Goal: Information Seeking & Learning: Understand process/instructions

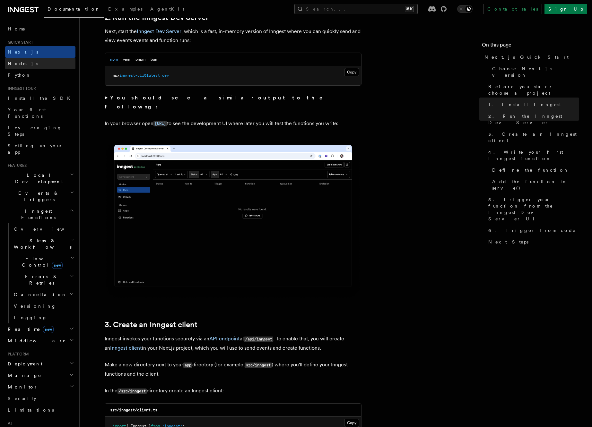
scroll to position [17, 0]
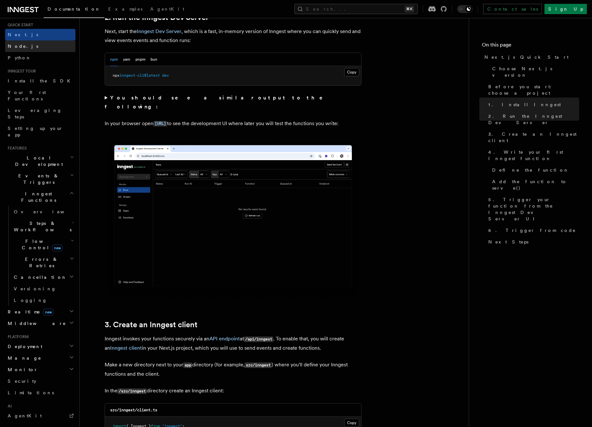
click at [23, 48] on link "Node.js" at bounding box center [40, 46] width 70 height 12
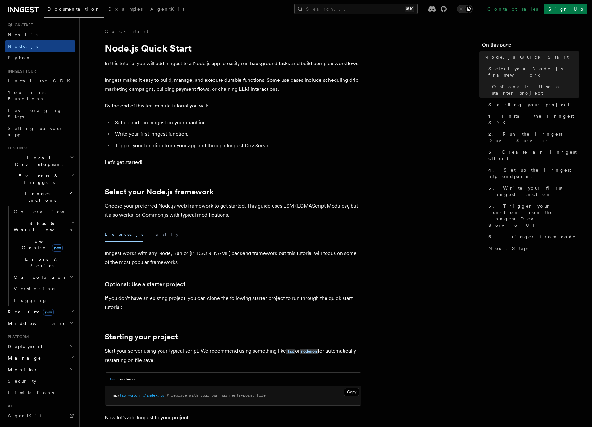
click at [40, 155] on span "Local Development" at bounding box center [37, 161] width 65 height 13
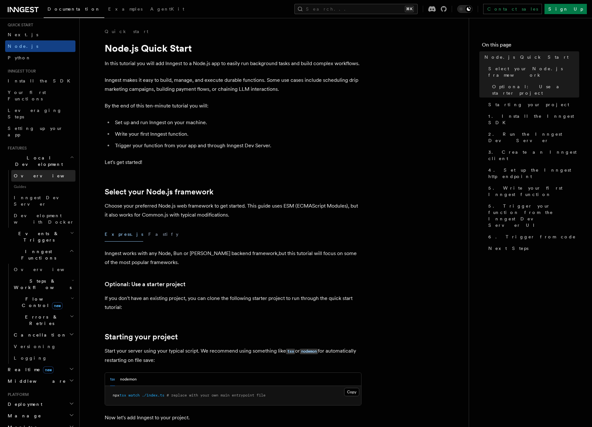
click at [37, 170] on link "Overview" at bounding box center [43, 176] width 64 height 12
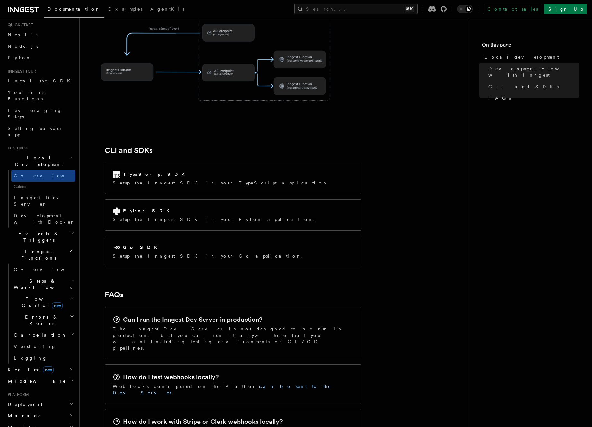
scroll to position [748, 0]
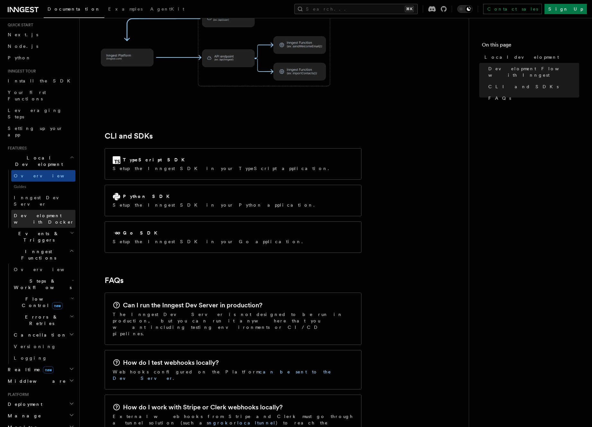
click at [52, 213] on span "Development with Docker" at bounding box center [44, 219] width 60 height 12
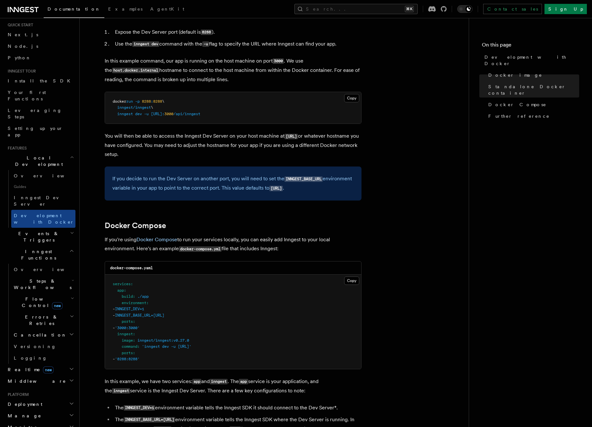
scroll to position [280, 0]
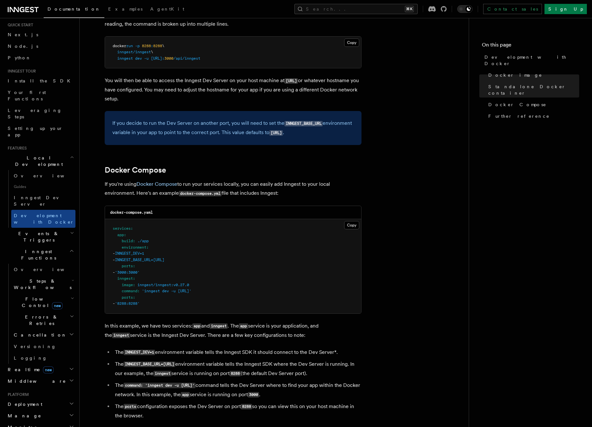
click at [48, 278] on span "Steps & Workflows" at bounding box center [41, 284] width 60 height 13
click at [48, 308] on span "Function steps" at bounding box center [44, 310] width 49 height 5
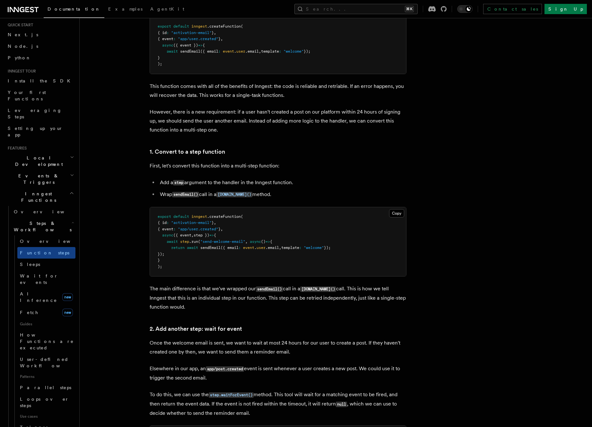
scroll to position [375, 0]
